Goal: Find specific page/section: Find specific page/section

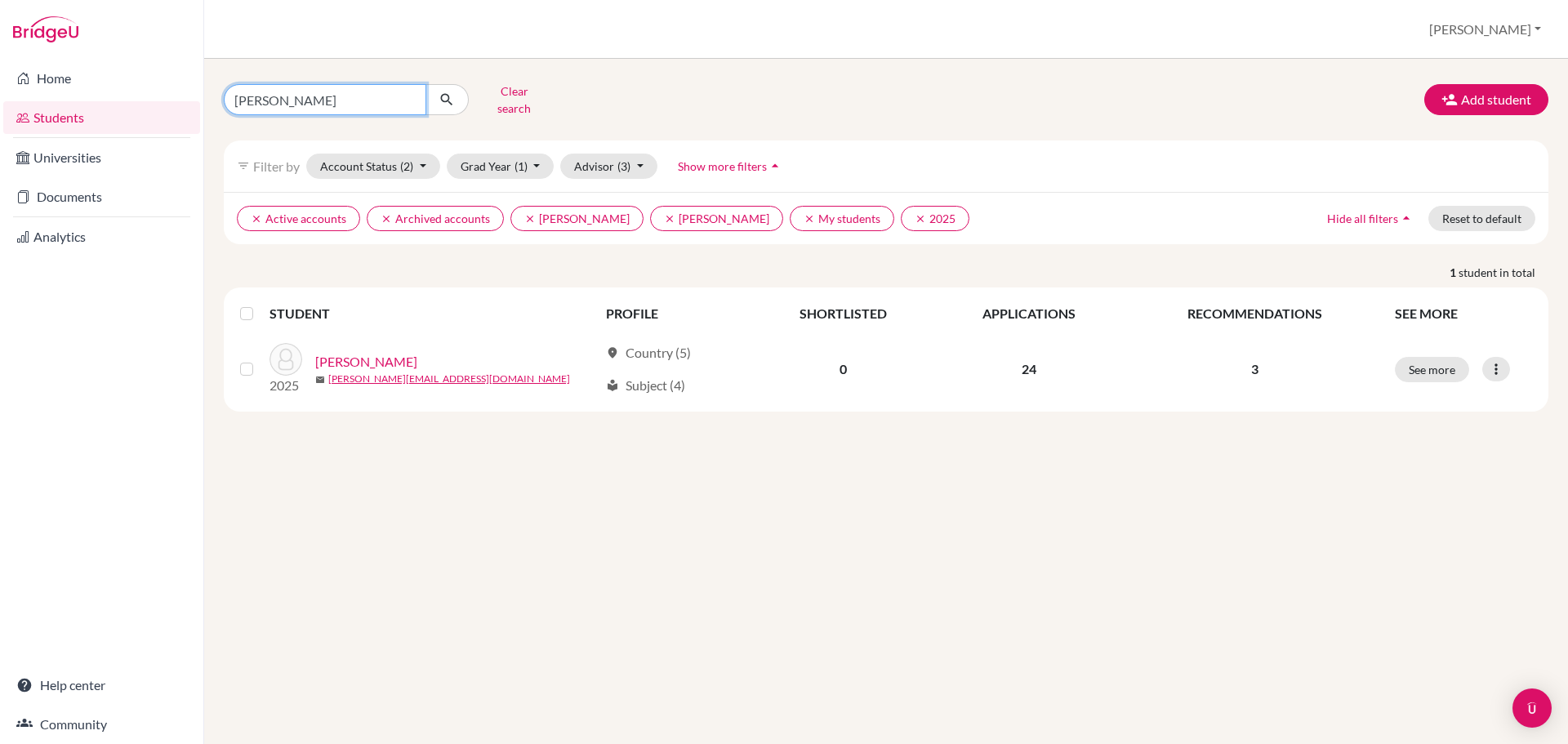
click at [340, 105] on input "angelina" at bounding box center [325, 99] width 202 height 31
drag, startPoint x: 334, startPoint y: 90, endPoint x: 191, endPoint y: 88, distance: 143.0
click at [191, 88] on div "Home Students Universities Documents Analytics Help center Community Students o…" at bounding box center [784, 372] width 1568 height 744
type input "frick"
click button "submit" at bounding box center [447, 99] width 43 height 31
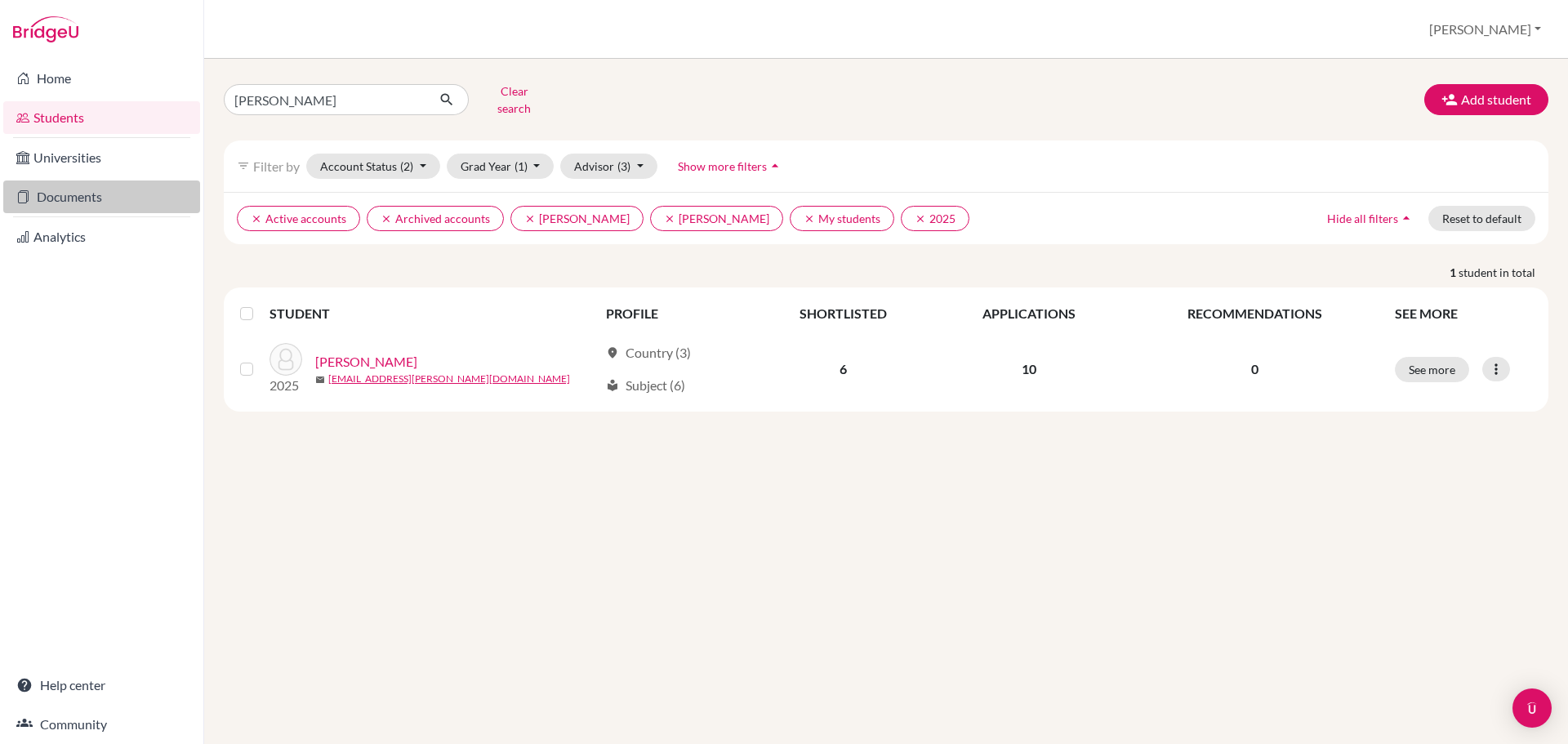
click at [70, 188] on link "Documents" at bounding box center [101, 196] width 197 height 33
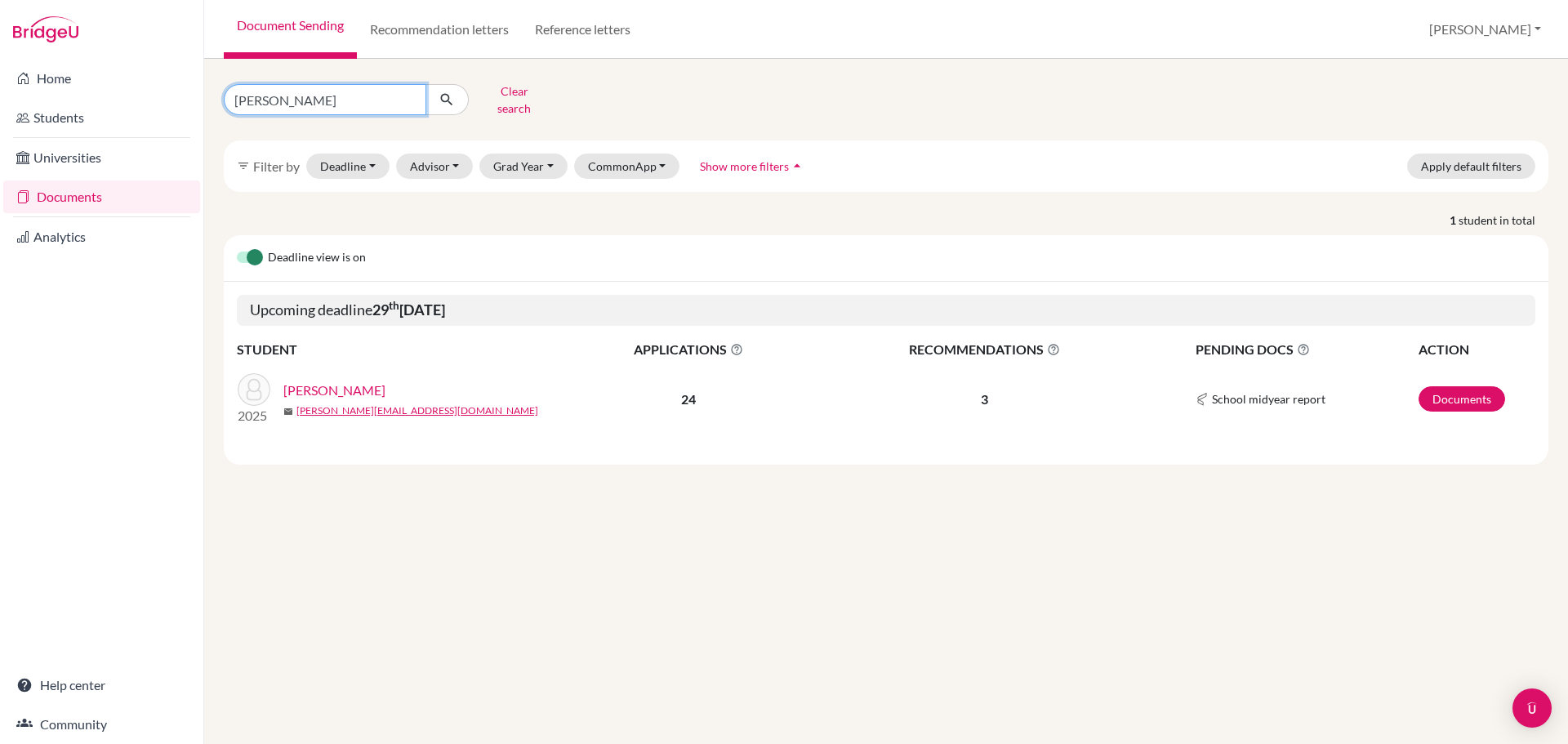
click at [329, 88] on input "angelina" at bounding box center [325, 99] width 202 height 31
drag, startPoint x: 253, startPoint y: 99, endPoint x: 228, endPoint y: 94, distance: 25.5
click at [227, 95] on input "angelina" at bounding box center [325, 99] width 202 height 31
type input "frick"
click button "submit" at bounding box center [447, 99] width 43 height 31
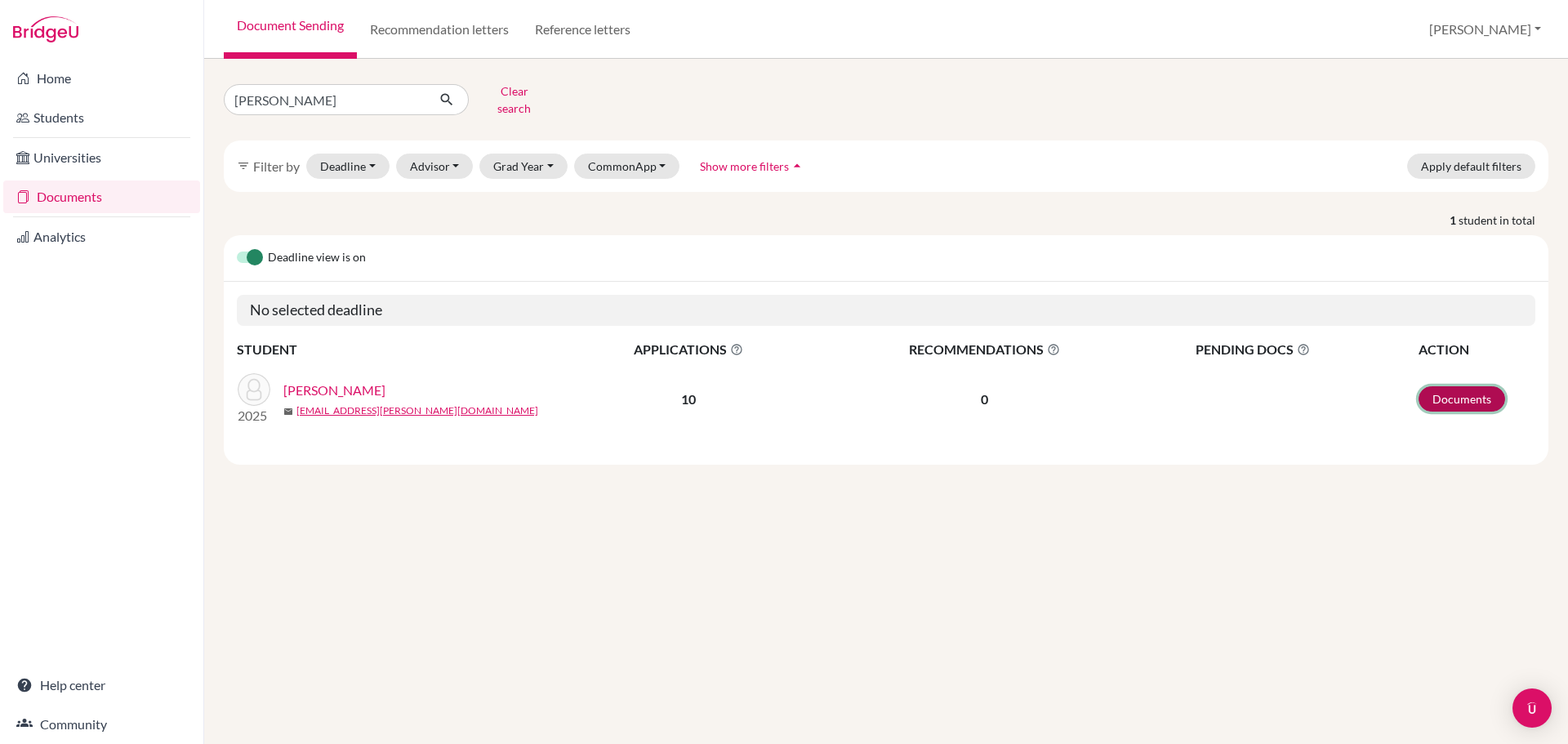
click at [1466, 389] on link "Documents" at bounding box center [1463, 399] width 87 height 25
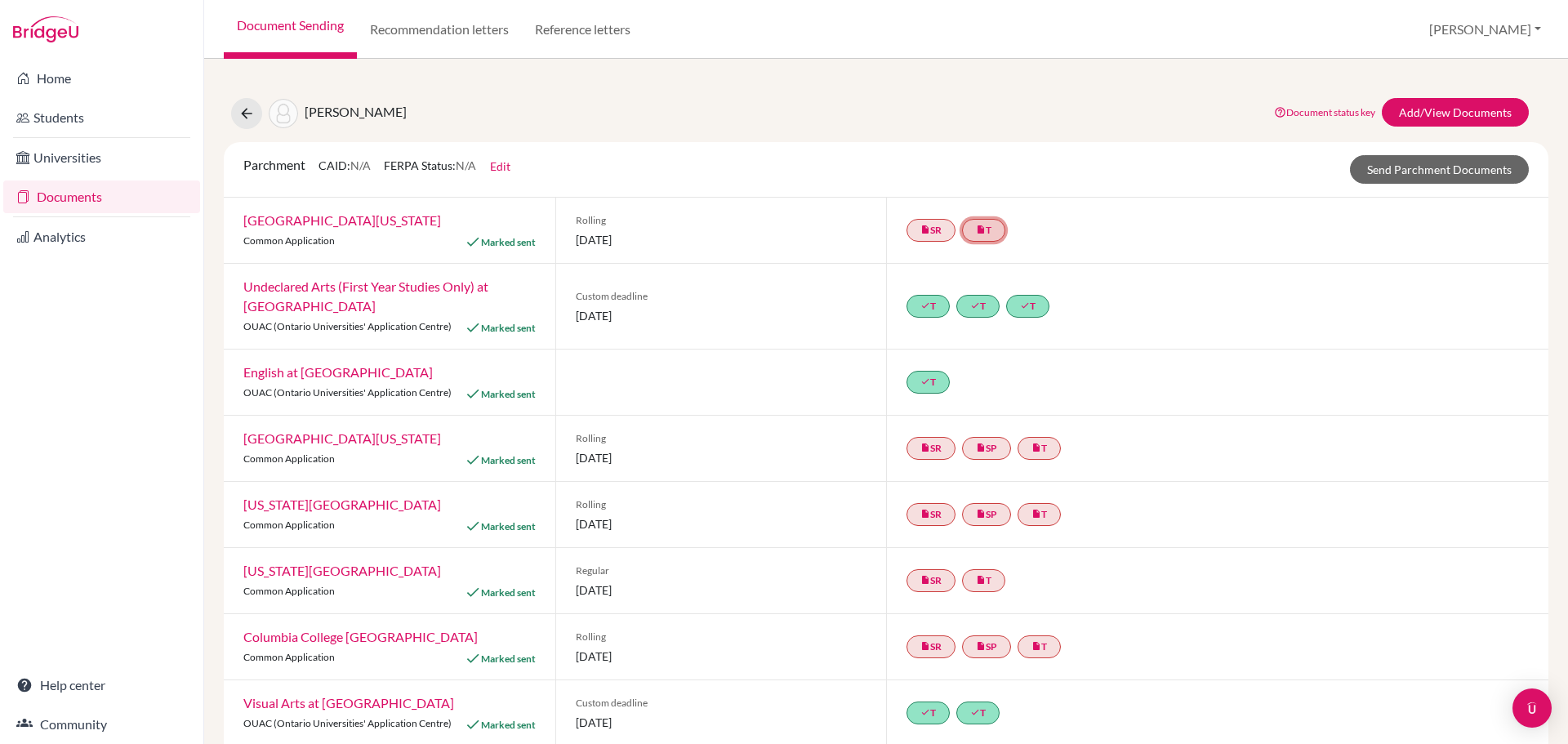
click at [976, 230] on icon "insert_drive_file" at bounding box center [981, 230] width 10 height 10
click at [989, 181] on link "[PERSON_NAME] Final Transcript" at bounding box center [1015, 181] width 173 height 14
click at [1423, 113] on link "Add/View Documents" at bounding box center [1456, 112] width 147 height 28
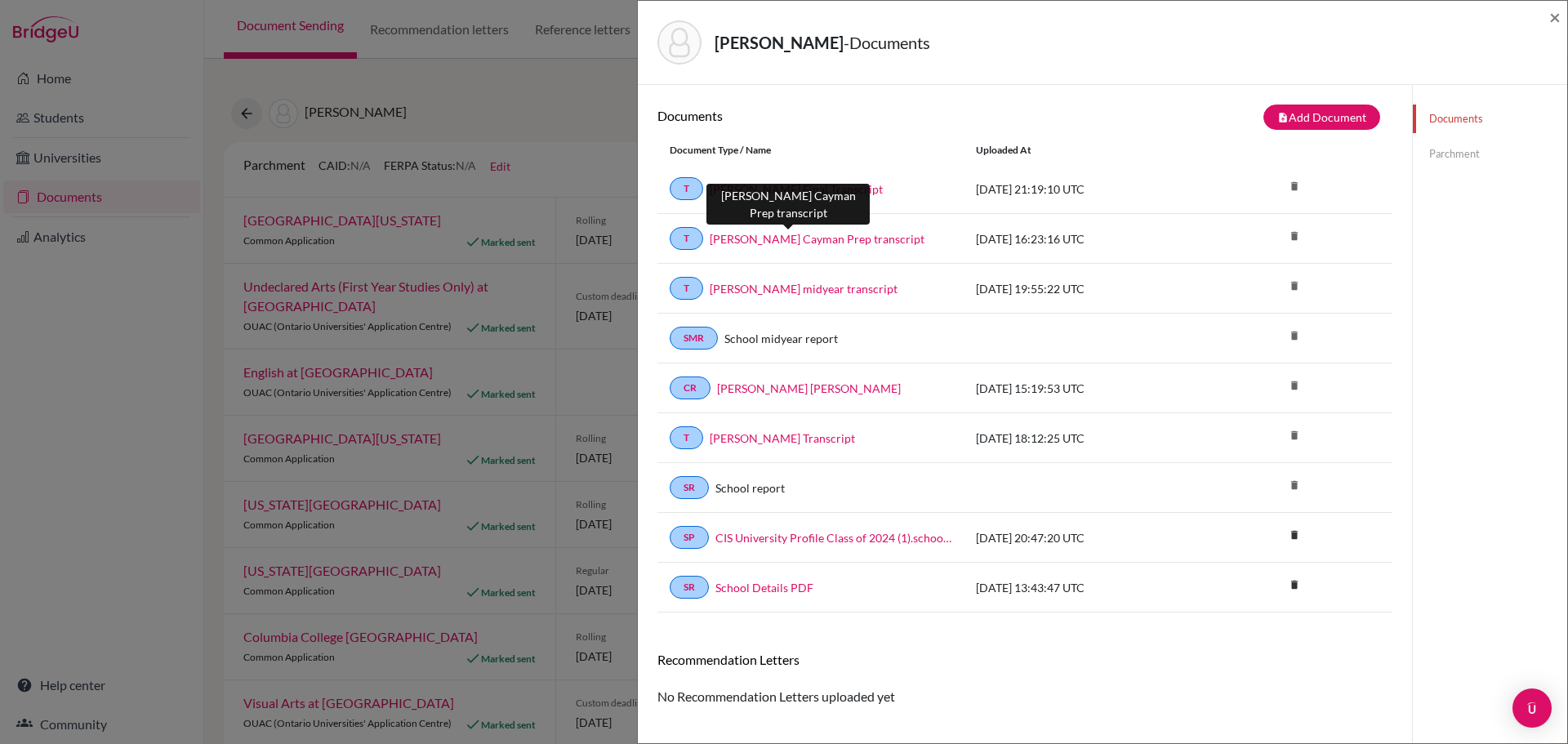
click at [755, 237] on link "[PERSON_NAME] Cayman Prep transcript" at bounding box center [817, 238] width 215 height 18
click at [756, 186] on link "[PERSON_NAME] Final Transcript" at bounding box center [796, 189] width 173 height 18
click at [1558, 18] on span "×" at bounding box center [1555, 17] width 12 height 23
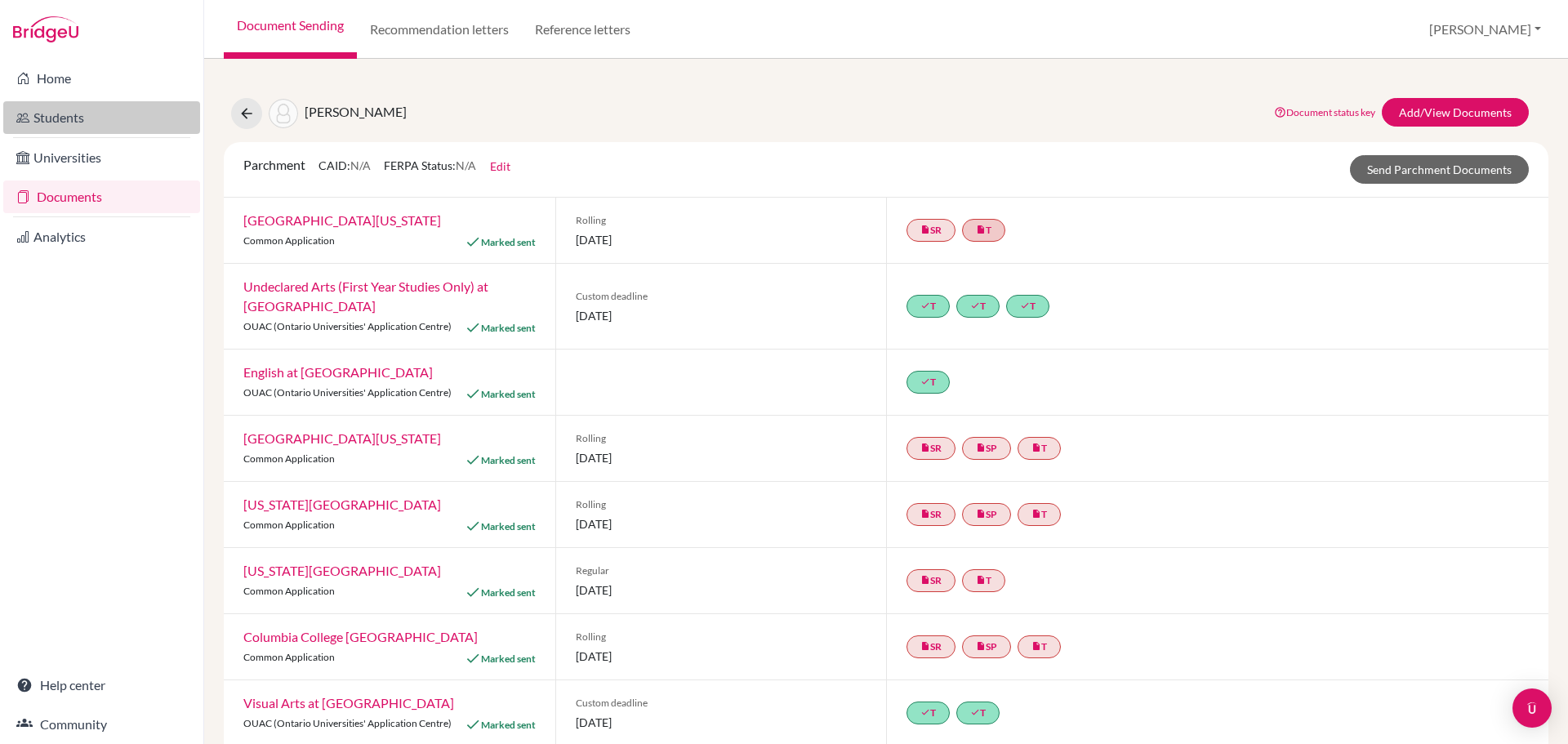
click at [100, 123] on link "Students" at bounding box center [101, 117] width 197 height 33
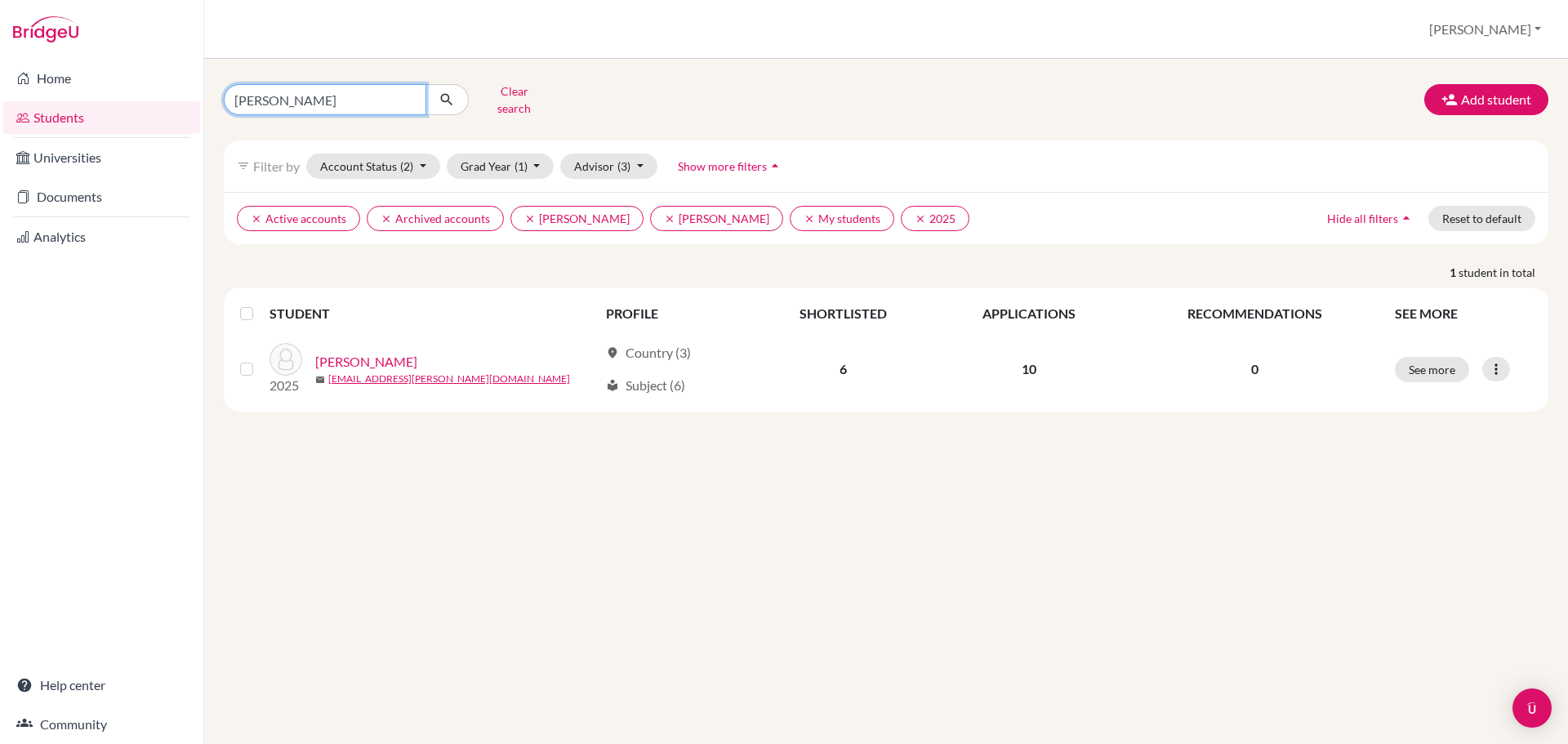
click at [350, 101] on input "frick" at bounding box center [325, 99] width 202 height 31
click at [349, 96] on input "frick" at bounding box center [325, 99] width 202 height 31
click at [346, 96] on input "frick" at bounding box center [325, 99] width 202 height 31
type input "kai"
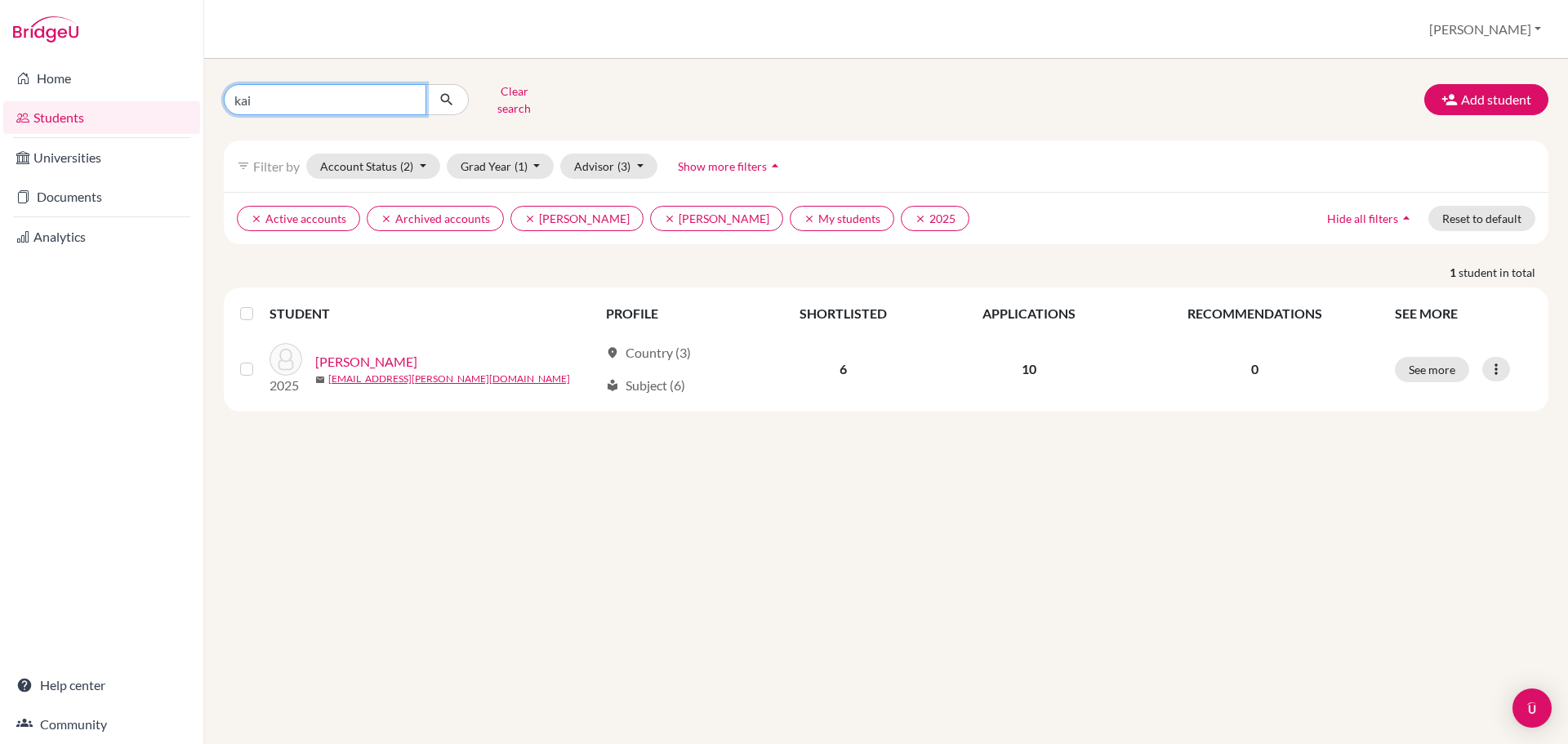
click button "submit" at bounding box center [447, 99] width 43 height 31
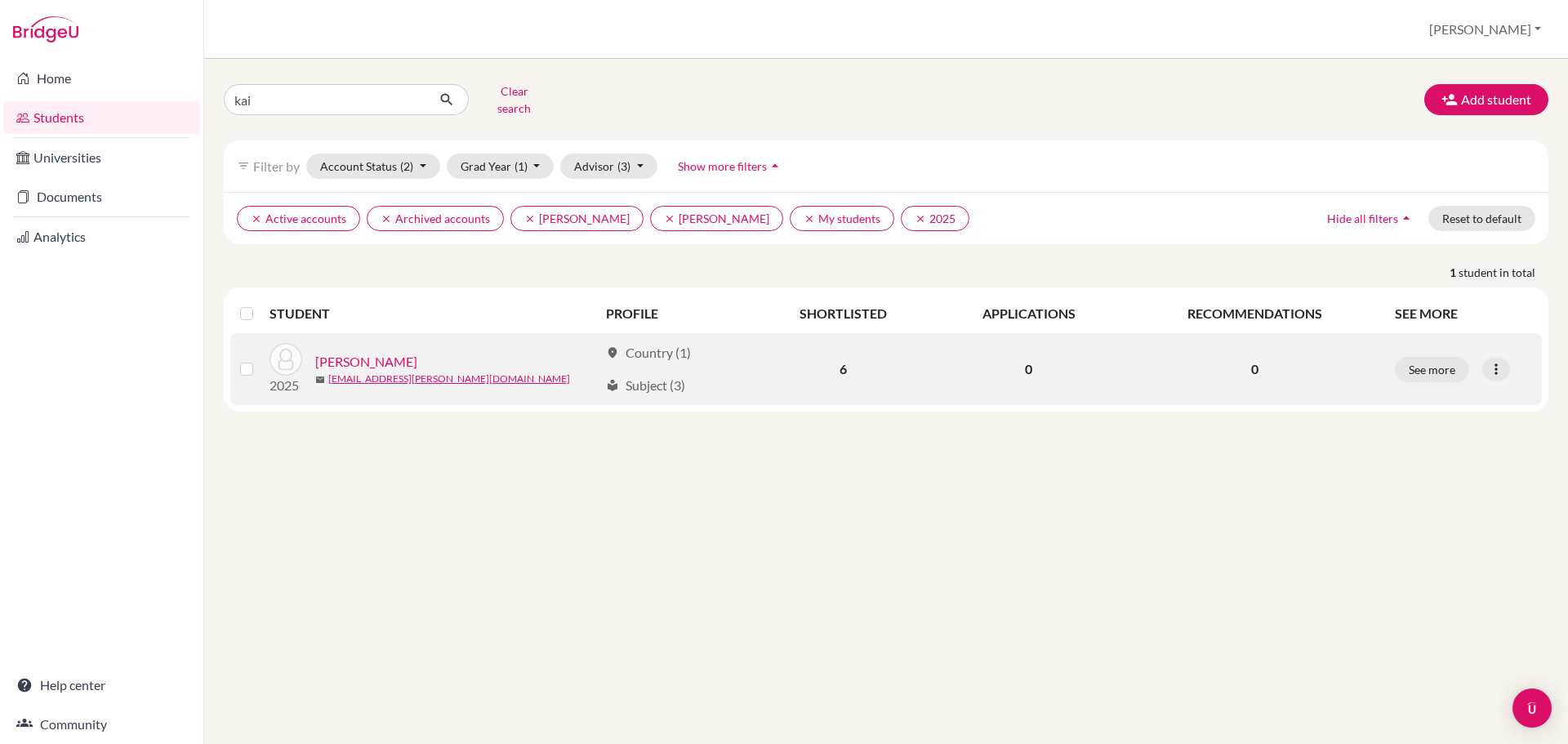
click at [351, 352] on link "Rossiter, Kai" at bounding box center [366, 361] width 102 height 19
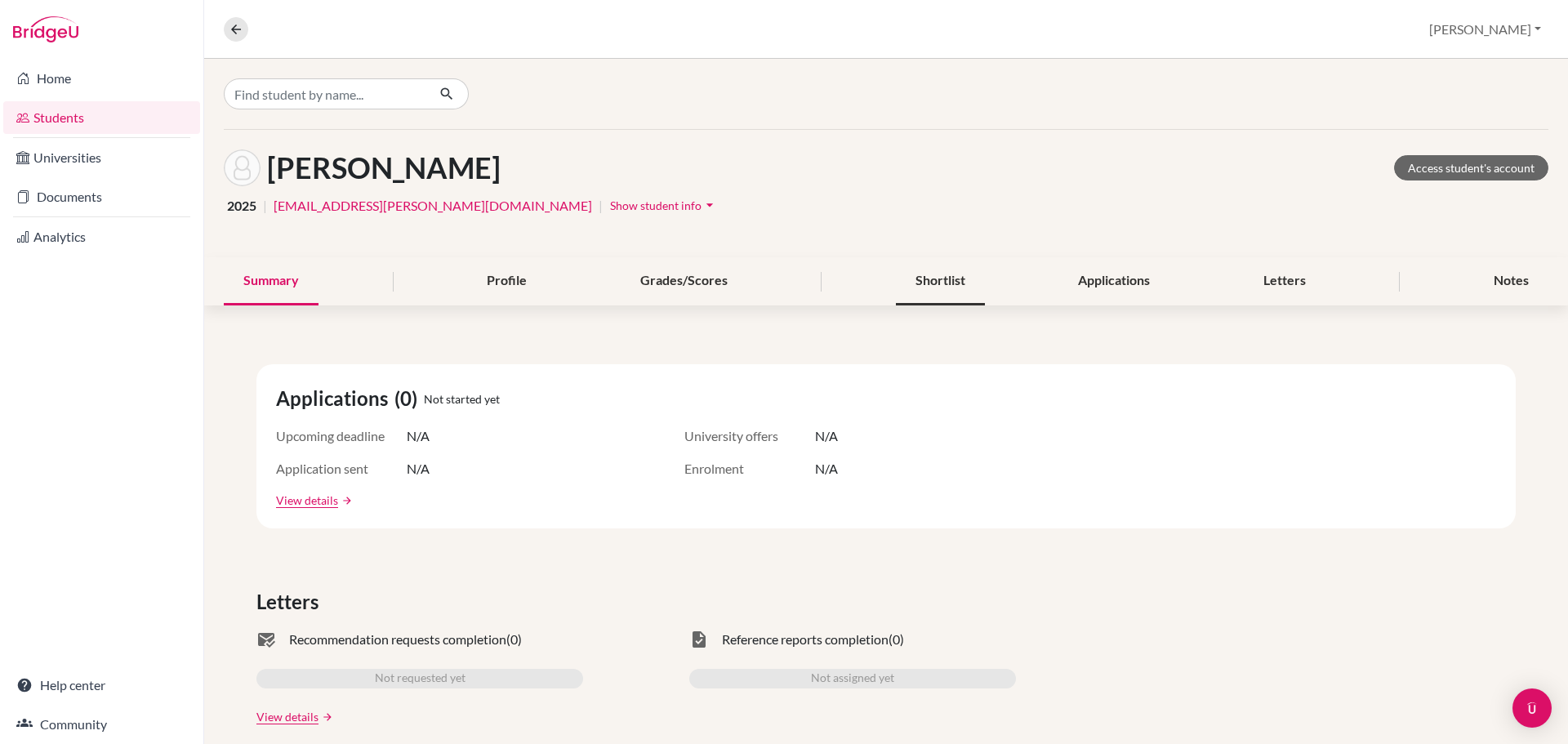
click at [923, 279] on div "Shortlist" at bounding box center [941, 282] width 89 height 48
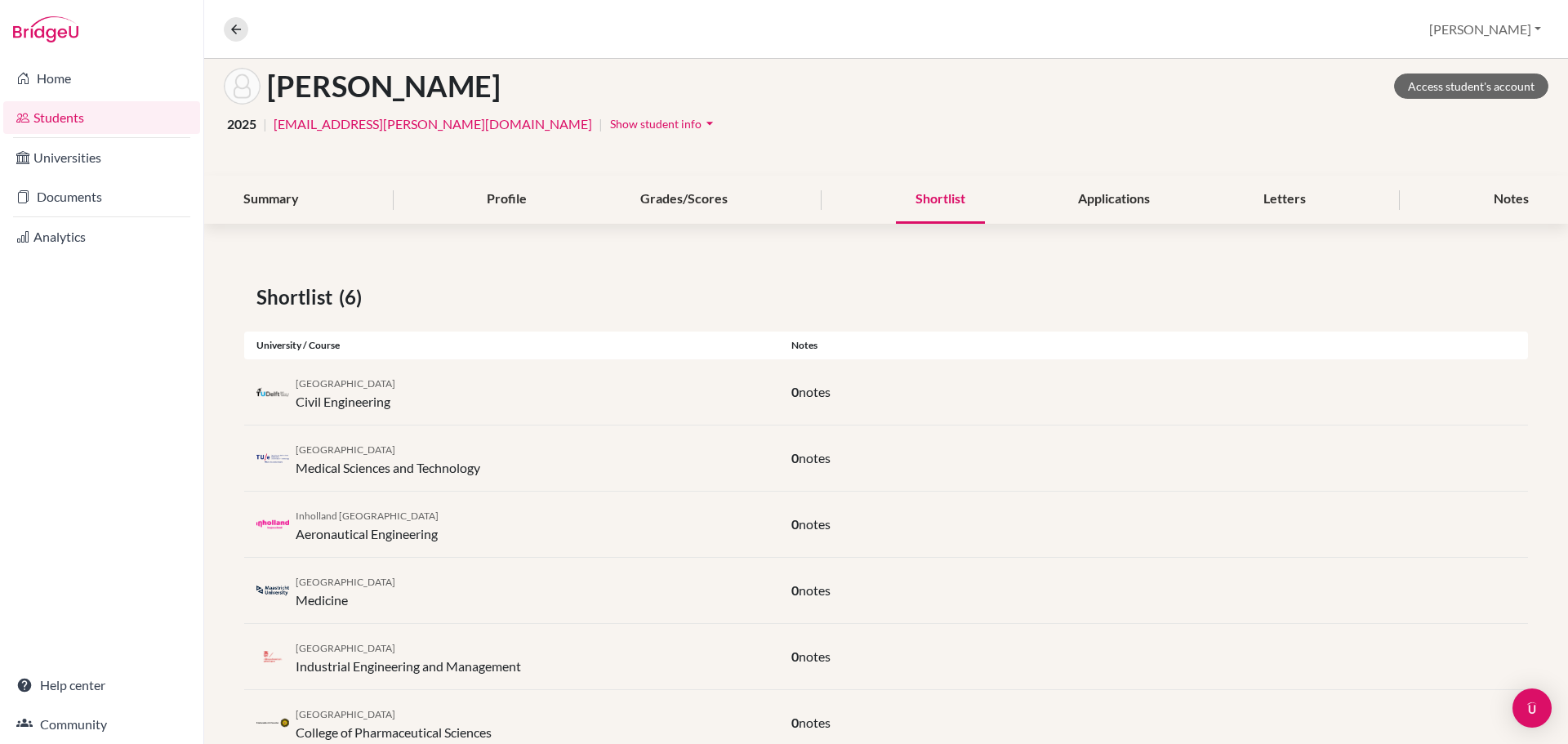
scroll to position [133, 0]
